Goal: Task Accomplishment & Management: Complete application form

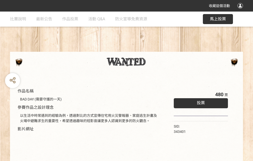
click at [241, 11] on div "收藏這個活動" at bounding box center [126, 6] width 253 height 12
click at [157, 49] on div "作品名稱 BAD DAY (需要守護的一天) 參賽作品之設計理念 以生活中時常遇到的經驗為例，透過對比的方式宣傳住宅用火災警報器、家庭逃生計畫及火場中避難求生…" at bounding box center [126, 117] width 253 height 211
click at [200, 102] on span "投票" at bounding box center [201, 102] width 8 height 5
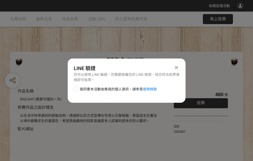
click at [76, 88] on div at bounding box center [76, 89] width 5 height 5
checkbox input "true"
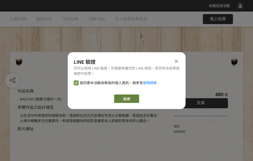
click at [126, 99] on link "繼續" at bounding box center [126, 98] width 25 height 9
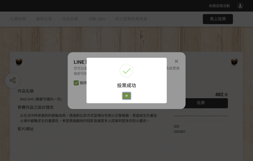
click at [125, 95] on button "好" at bounding box center [127, 95] width 8 height 7
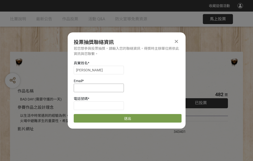
click at [100, 88] on input at bounding box center [99, 88] width 50 height 9
type input "[EMAIL_ADDRESS][DOMAIN_NAME]"
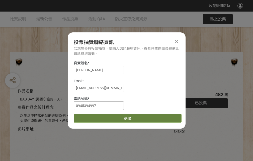
type input "0945394997"
click at [88, 116] on button "送出" at bounding box center [128, 118] width 108 height 9
